Goal: Transaction & Acquisition: Download file/media

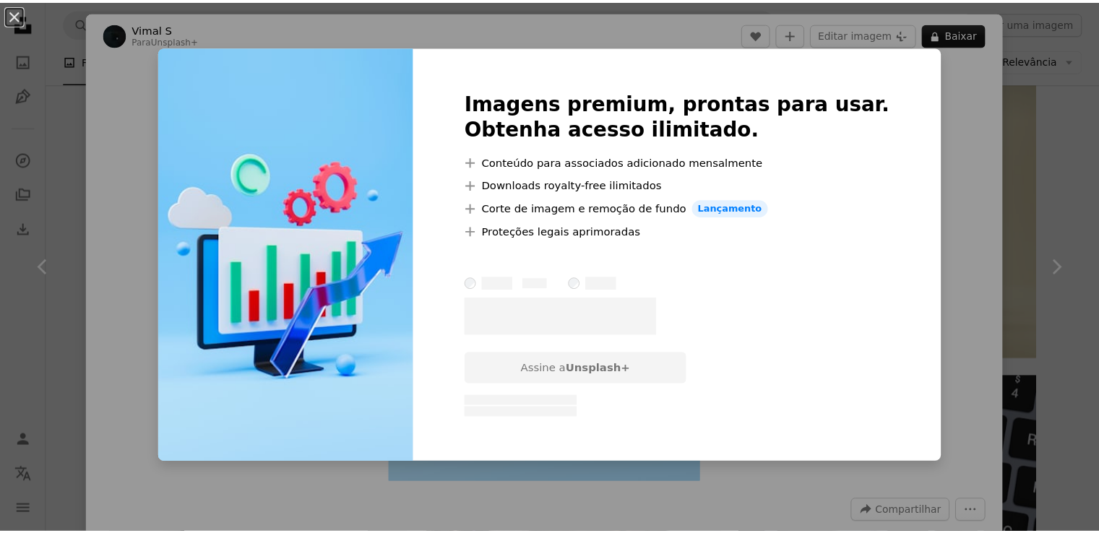
scroll to position [10979, 0]
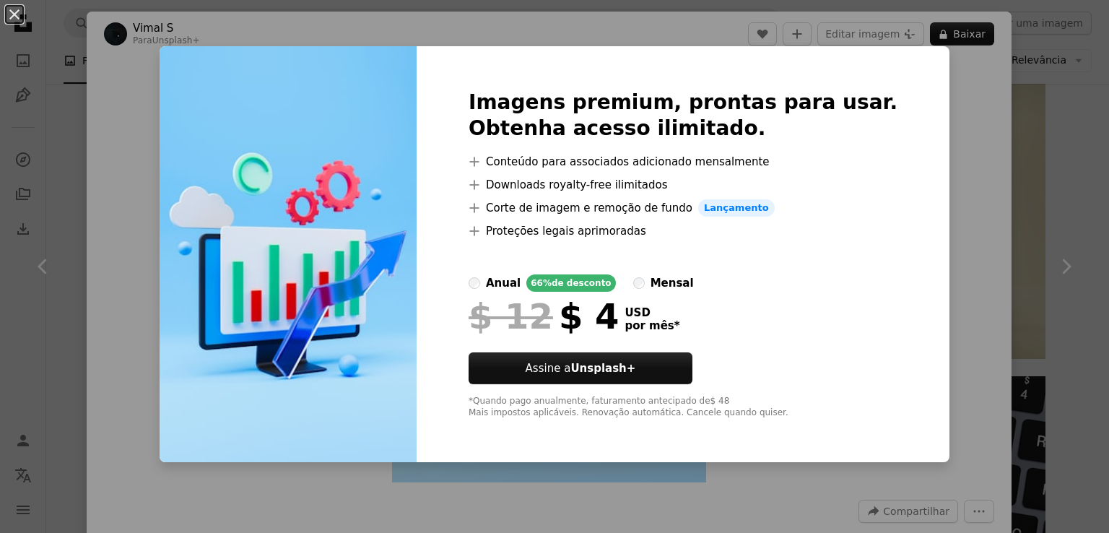
click at [910, 141] on div "An X shape Imagens premium, prontas para usar. Obtenha acesso ilimitado. A plus…" at bounding box center [554, 266] width 1109 height 533
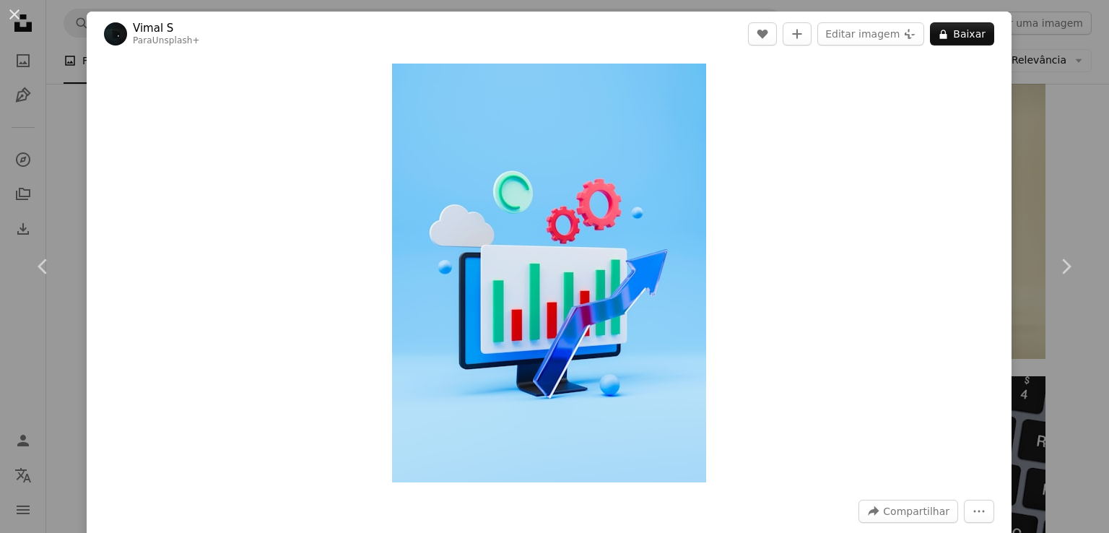
click at [1052, 107] on div "An X shape Chevron left Chevron right Vimal S Para Unsplash+ A heart A plus sig…" at bounding box center [554, 266] width 1109 height 533
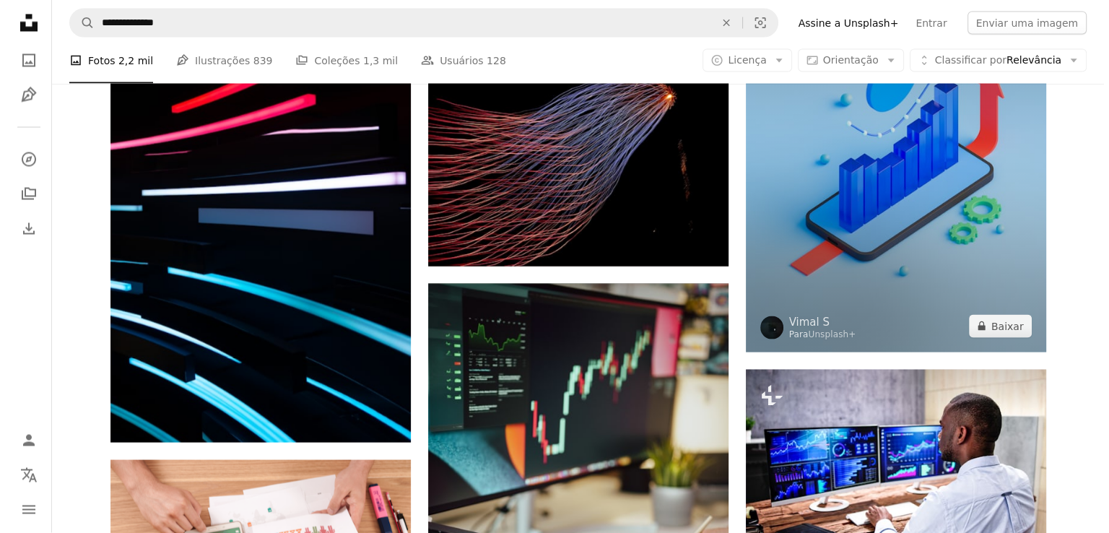
scroll to position [2486, 0]
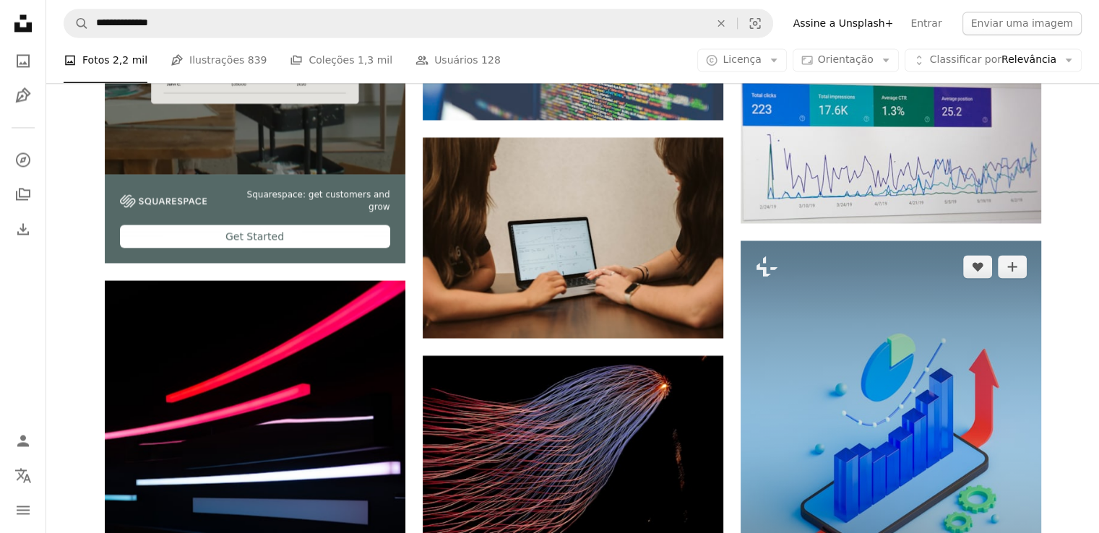
click at [852, 353] on img at bounding box center [890, 441] width 300 height 401
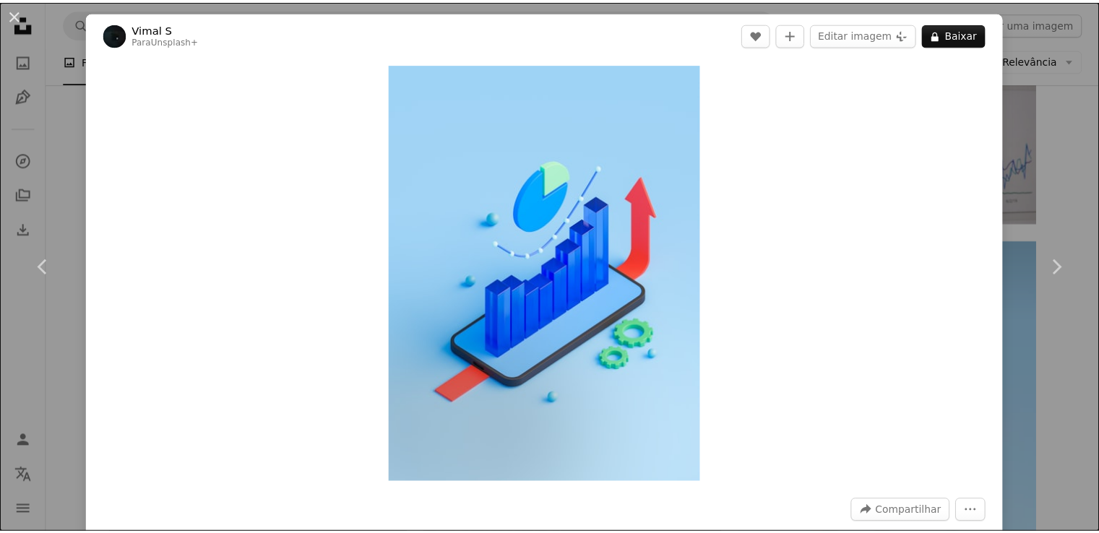
scroll to position [466, 0]
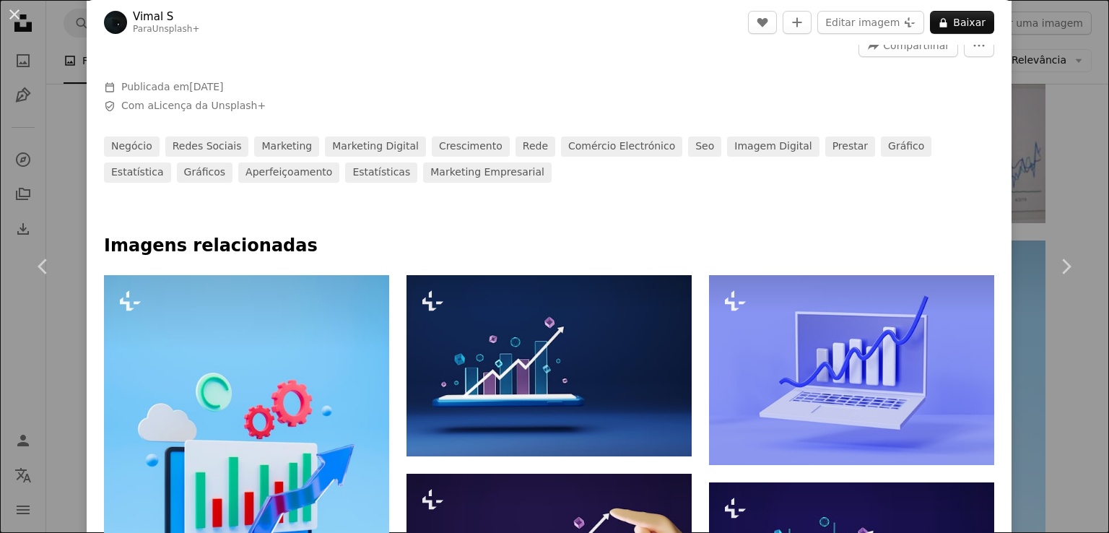
click at [1068, 127] on div "An X shape Chevron left Chevron right Vimal S Para Unsplash+ A heart A plus sig…" at bounding box center [554, 266] width 1109 height 533
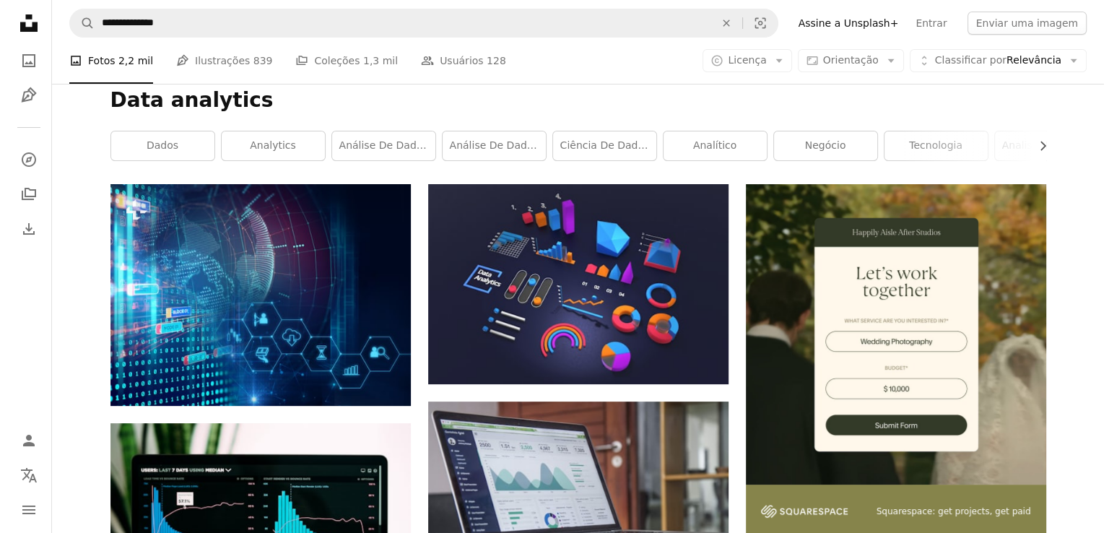
scroll to position [174, 0]
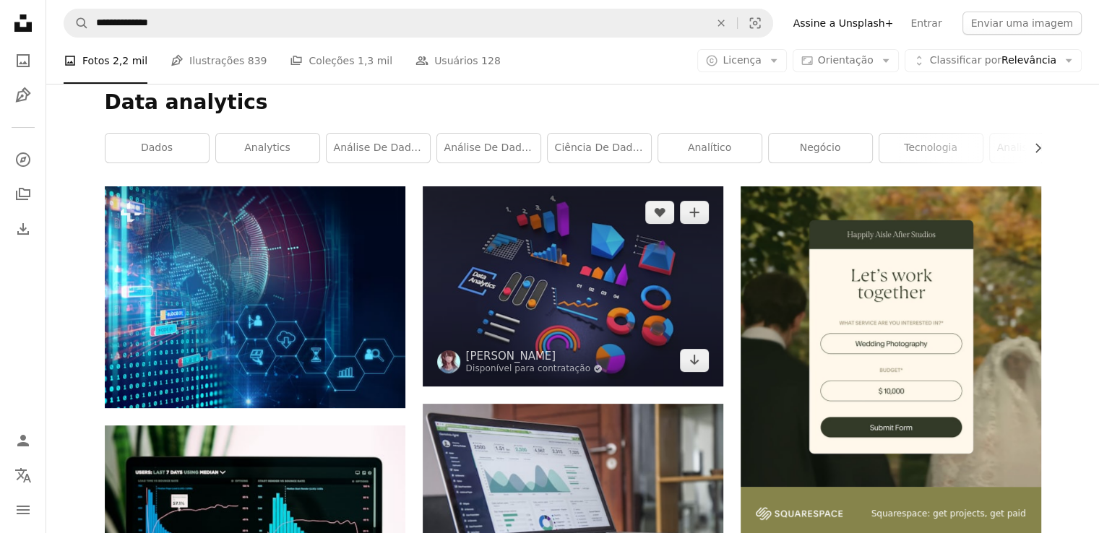
click at [682, 272] on img at bounding box center [573, 285] width 300 height 199
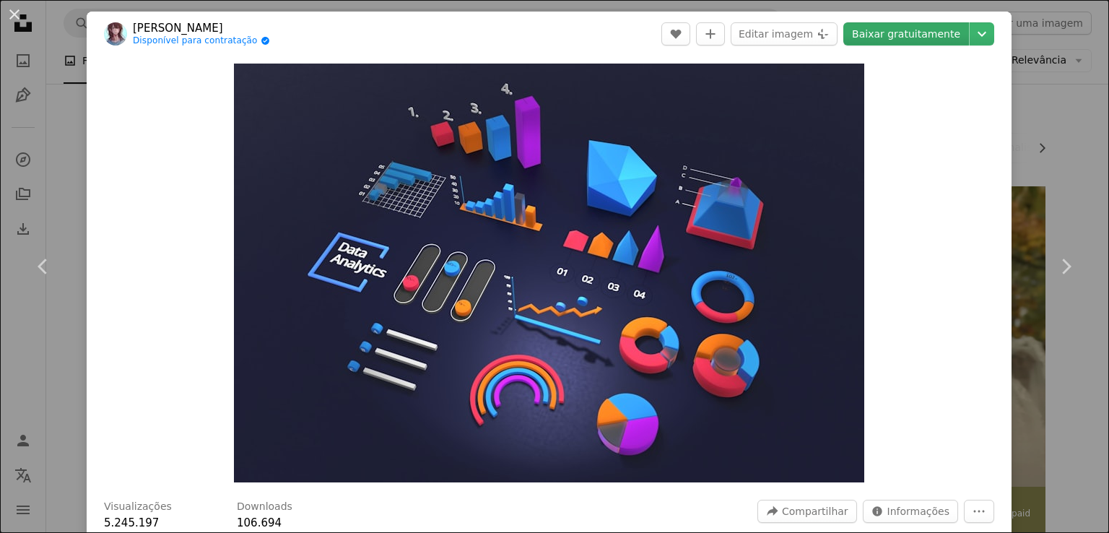
click at [946, 38] on link "Baixar gratuitamente" at bounding box center [907, 33] width 126 height 23
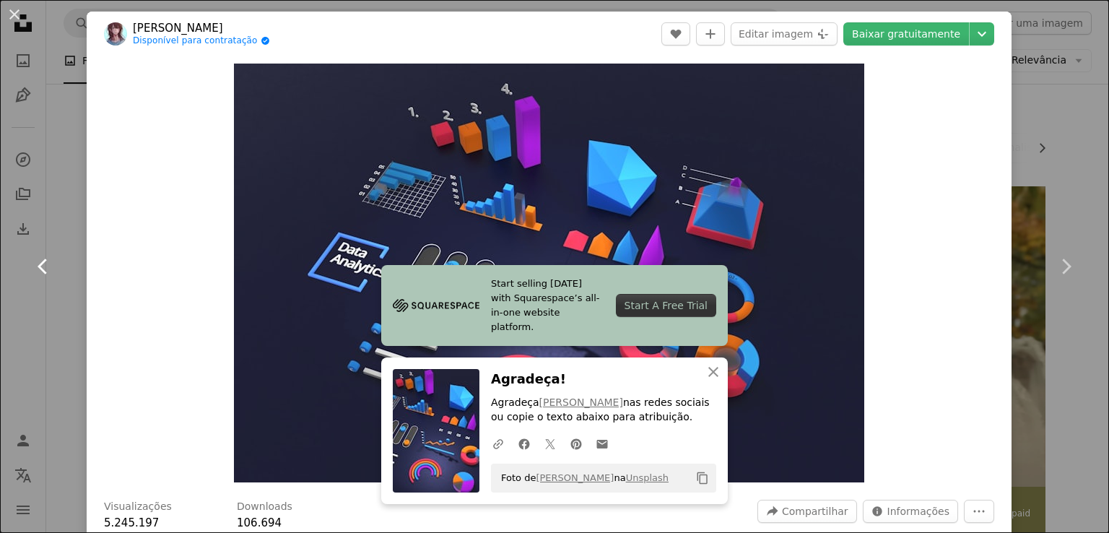
click at [33, 261] on icon "Chevron left" at bounding box center [43, 266] width 23 height 23
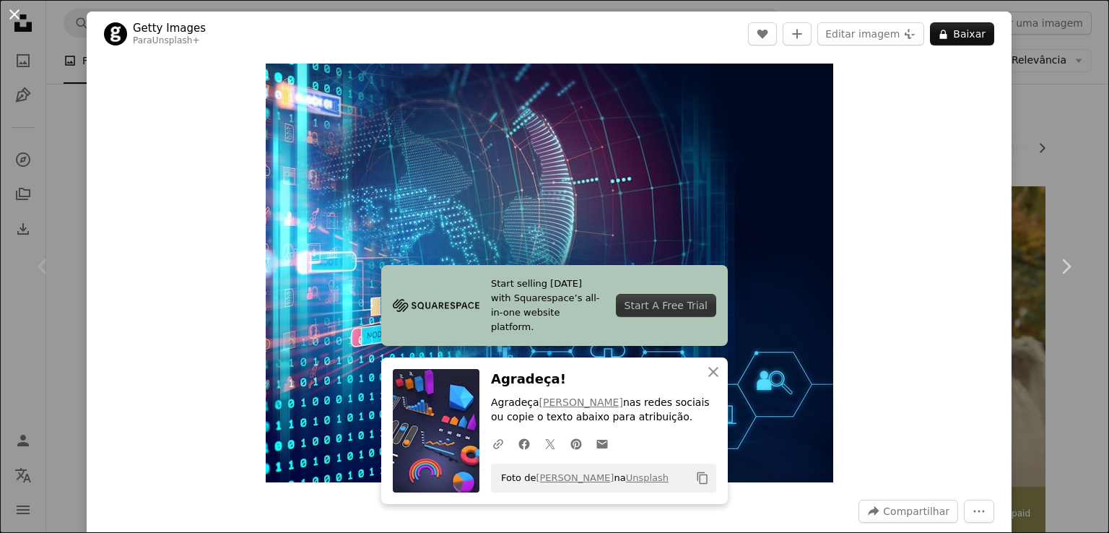
click at [12, 16] on button "An X shape" at bounding box center [14, 14] width 17 height 17
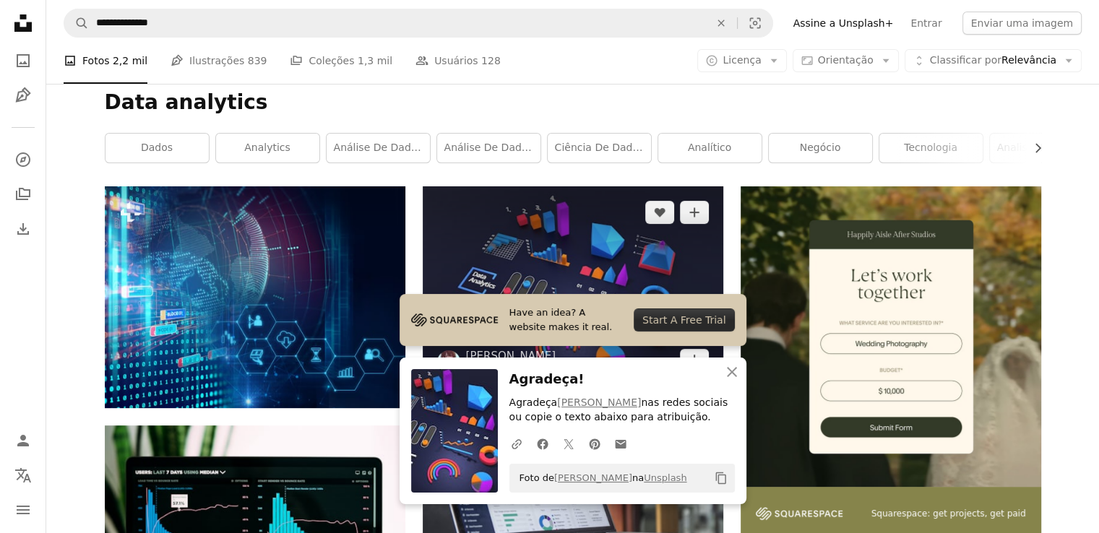
click at [613, 249] on img at bounding box center [573, 285] width 300 height 199
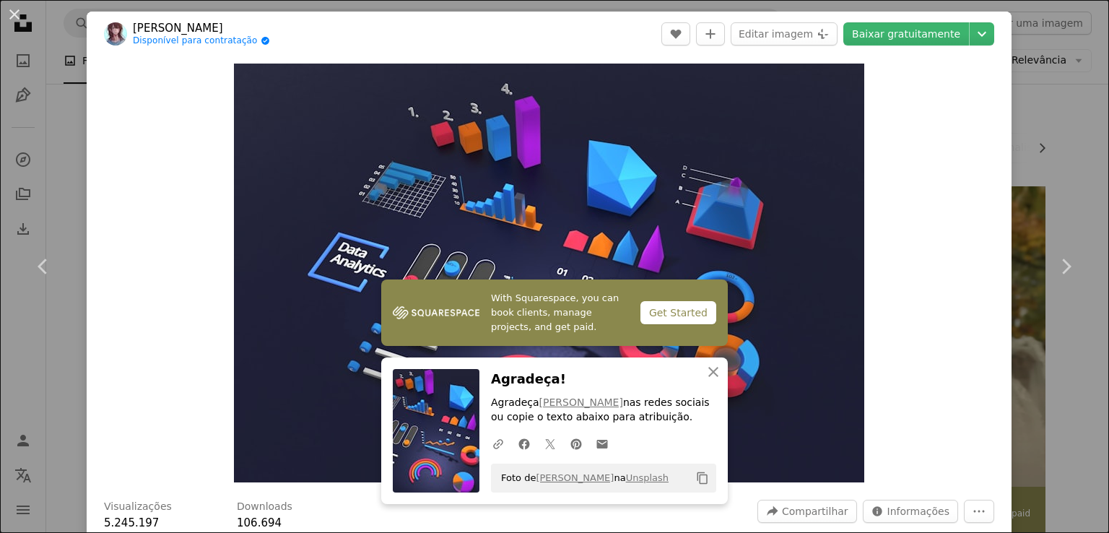
scroll to position [361, 0]
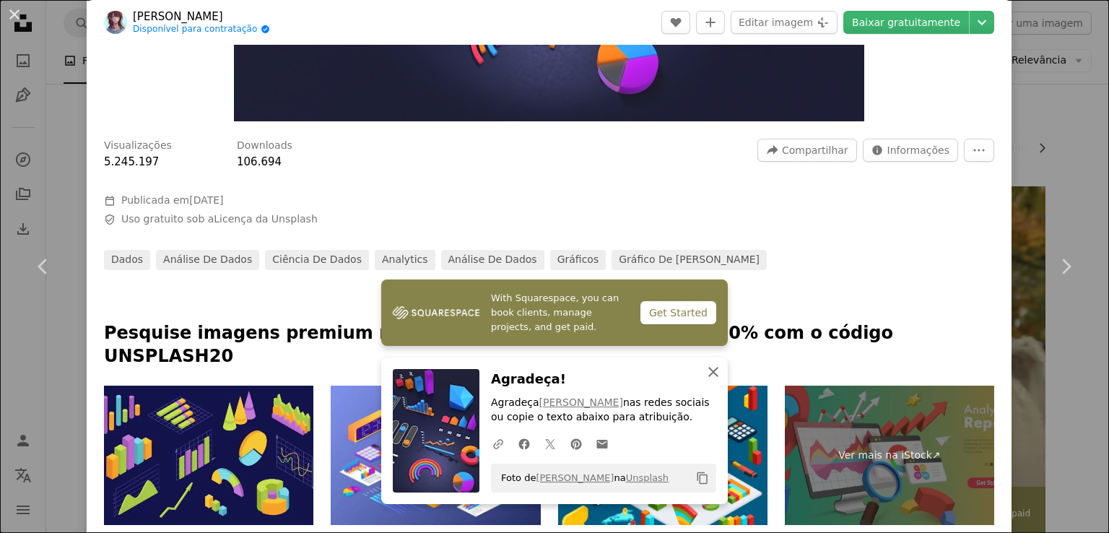
click at [716, 370] on icon "An X shape" at bounding box center [713, 371] width 17 height 17
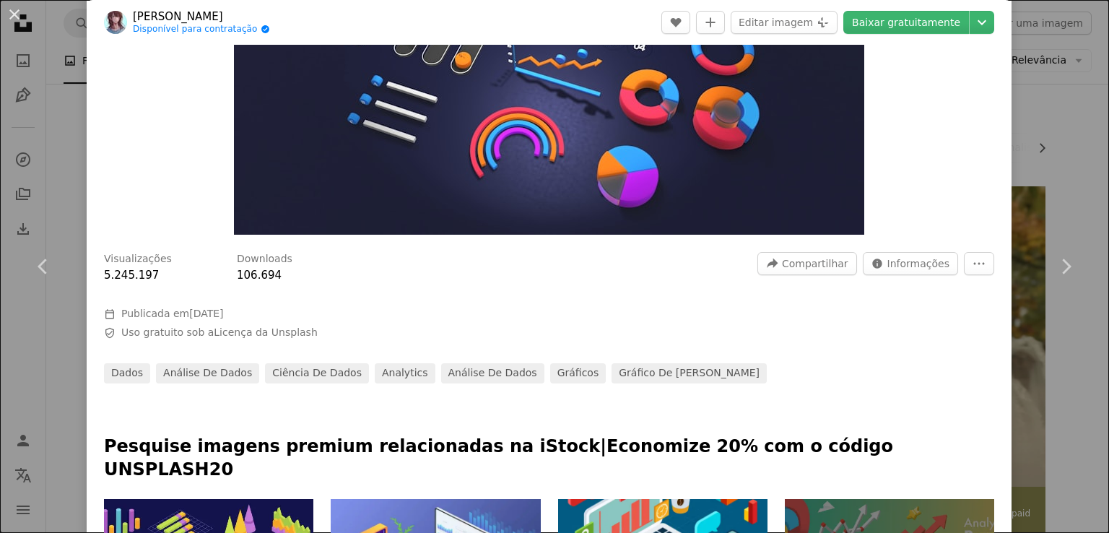
scroll to position [433, 0]
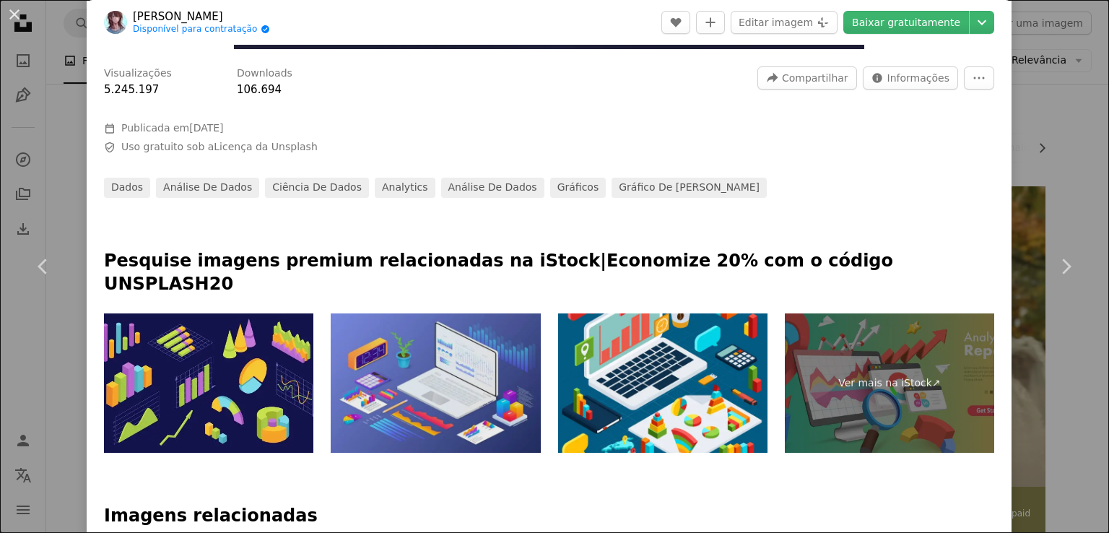
click at [483, 352] on img at bounding box center [435, 383] width 209 height 140
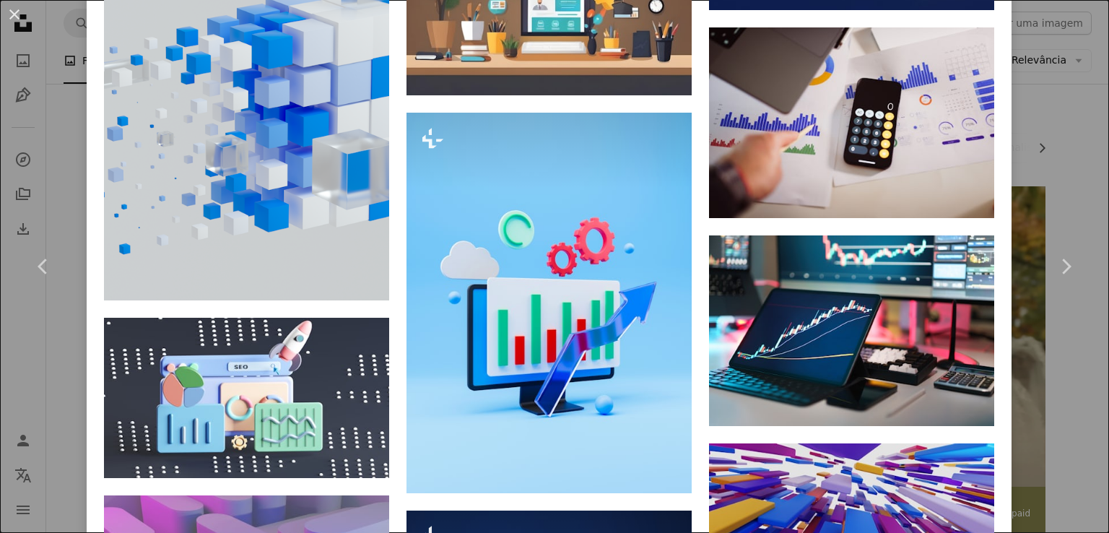
scroll to position [1878, 0]
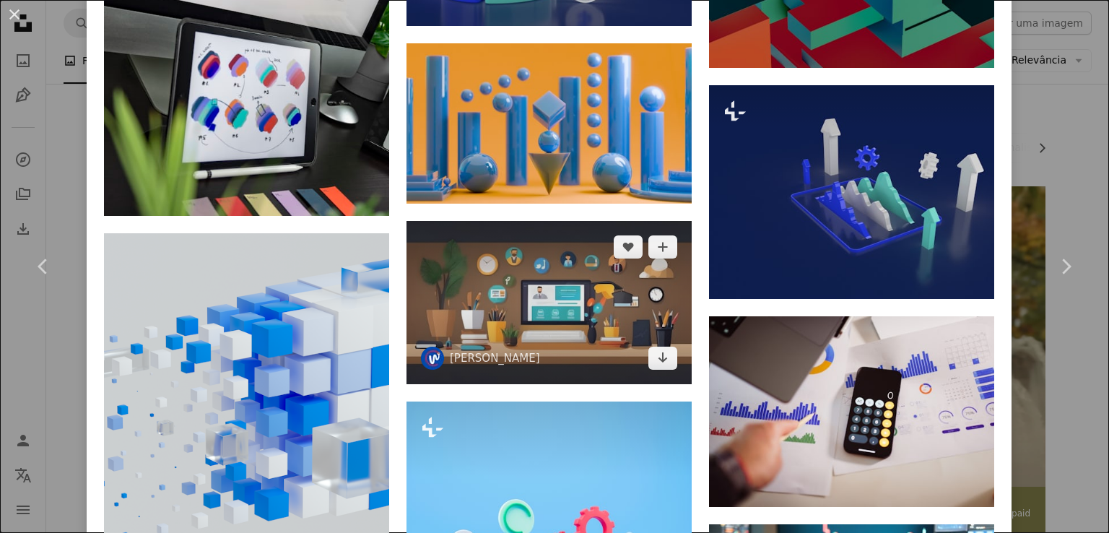
click at [636, 270] on img at bounding box center [549, 302] width 285 height 163
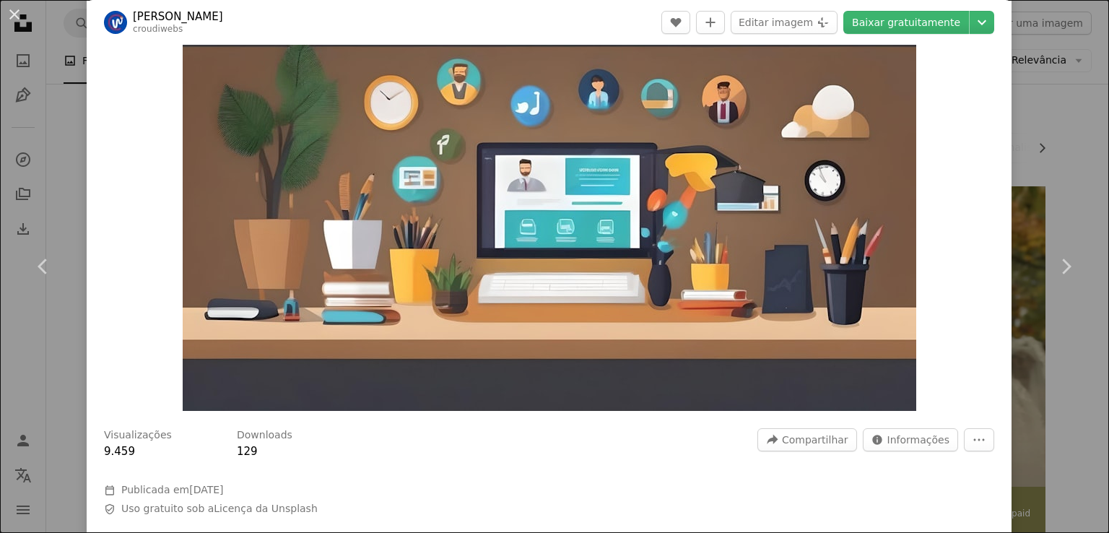
scroll to position [72, 0]
click at [896, 20] on link "Baixar gratuitamente" at bounding box center [907, 22] width 126 height 23
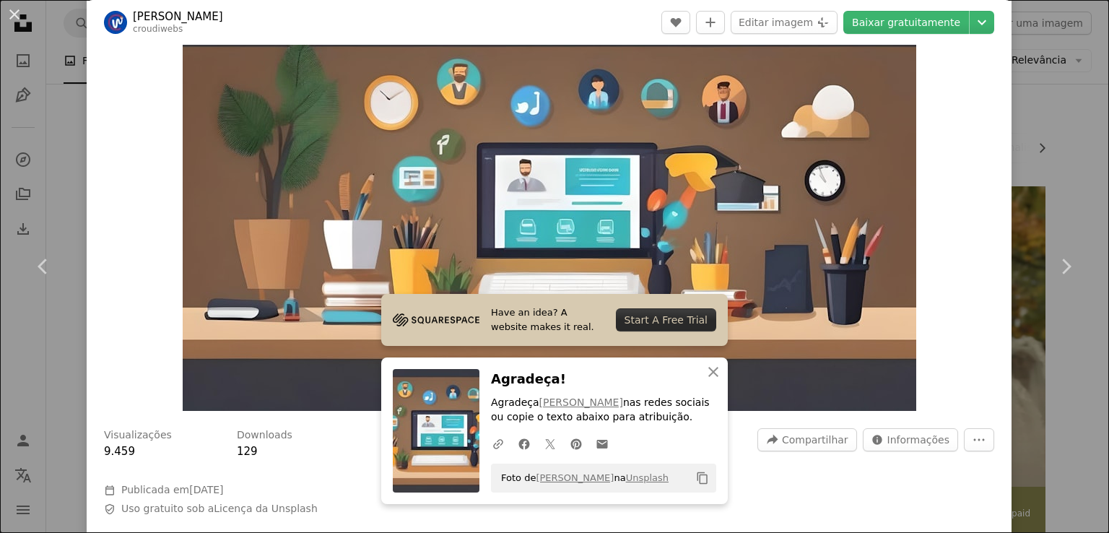
click at [939, 181] on div "Zoom in" at bounding box center [549, 201] width 925 height 434
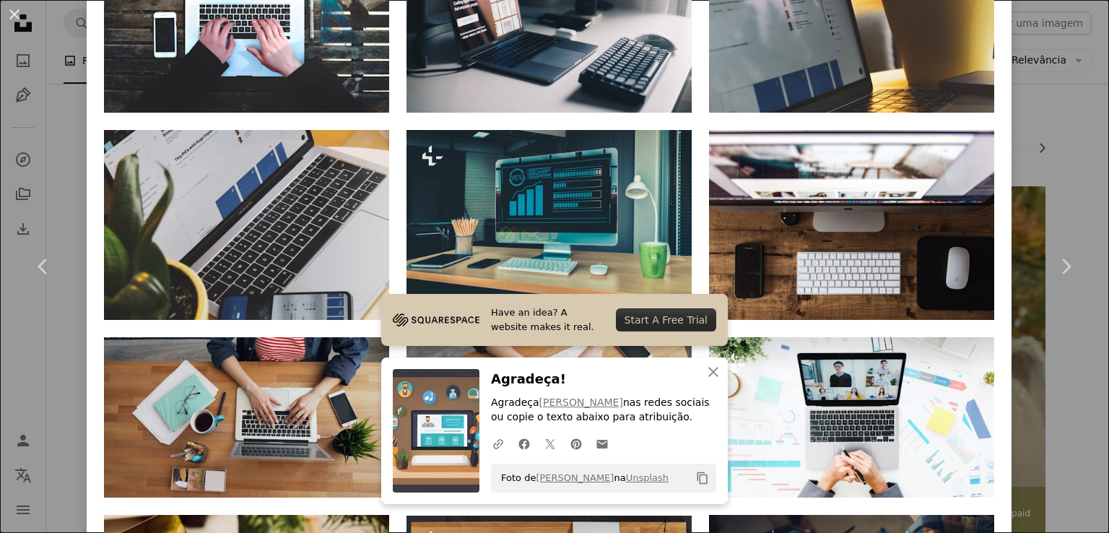
scroll to position [1083, 0]
